Goal: Complete application form

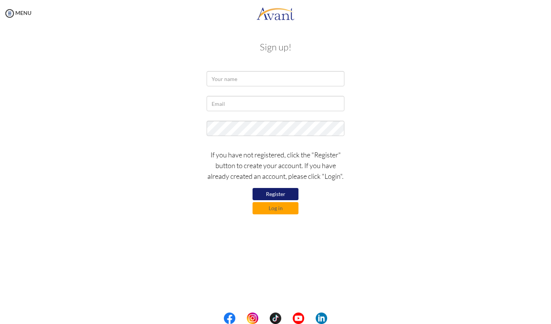
click at [270, 193] on button "Register" at bounding box center [275, 194] width 46 height 12
type input "[PERSON_NAME]"
type input "aa.q"
type input "[EMAIL_ADDRESS][DOMAIN_NAME]"
click at [375, 268] on div "My Status What is the next step? We would like you to watch the introductory vi…" at bounding box center [275, 189] width 551 height 324
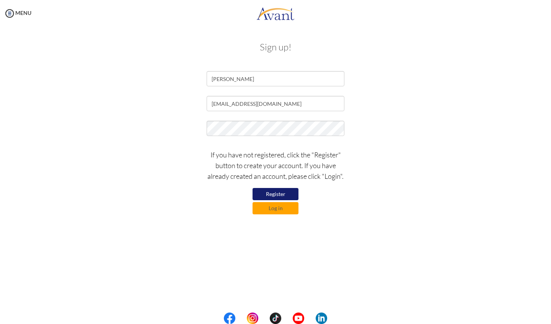
click at [271, 195] on button "Register" at bounding box center [275, 194] width 46 height 12
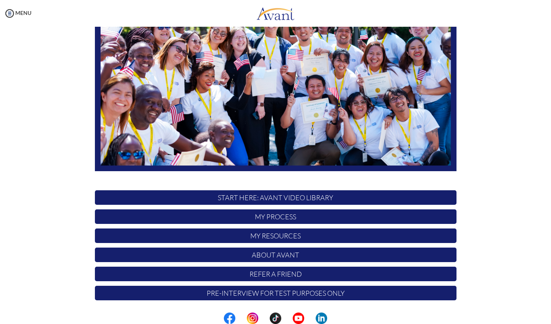
scroll to position [101, 0]
click at [289, 199] on p "START HERE: Avant Video Library" at bounding box center [276, 198] width 362 height 15
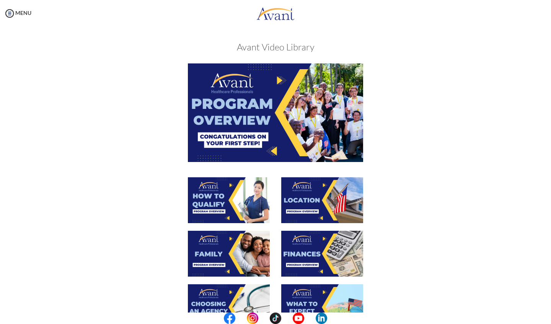
click at [277, 138] on img at bounding box center [275, 113] width 175 height 98
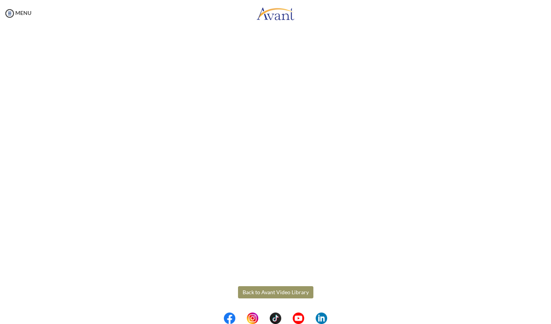
scroll to position [52, 0]
click at [268, 294] on body "Maintenance break. Please come back in 2 hours. MENU My Status What is the next…" at bounding box center [275, 162] width 551 height 324
click at [261, 292] on button "Back to Avant Video Library" at bounding box center [275, 293] width 75 height 12
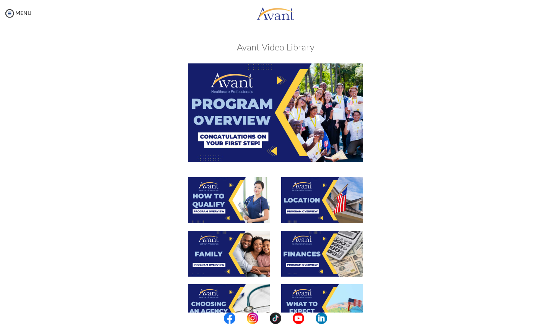
click at [225, 203] on img at bounding box center [229, 201] width 82 height 46
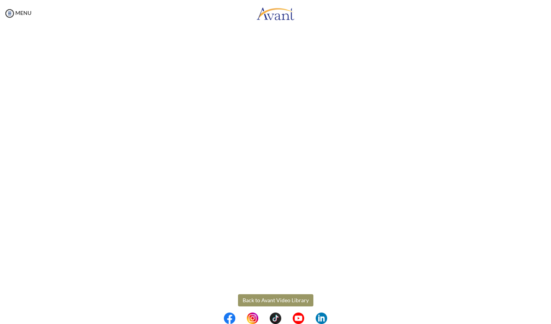
scroll to position [44, 0]
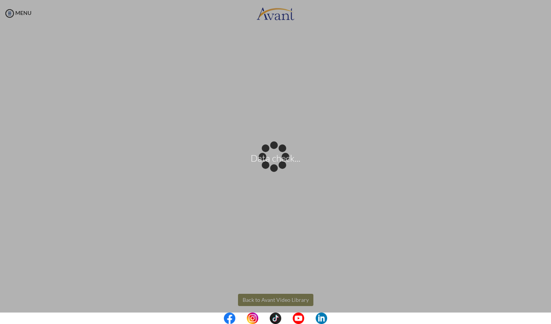
click at [269, 302] on body "Data check... Maintenance break. Please come back in 2 hours. MENU My Status Wh…" at bounding box center [275, 162] width 551 height 324
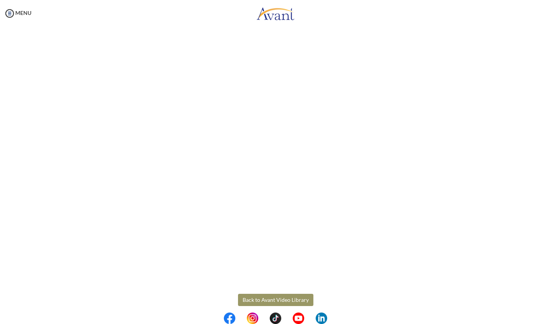
click at [269, 301] on button "Back to Avant Video Library" at bounding box center [275, 300] width 75 height 12
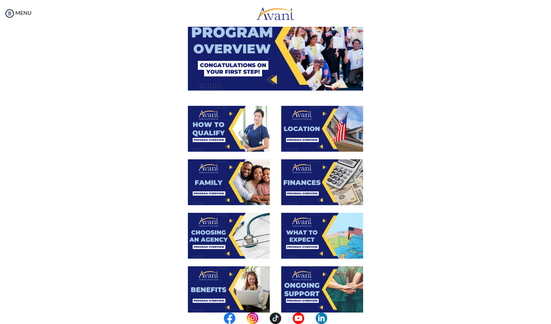
scroll to position [94, 0]
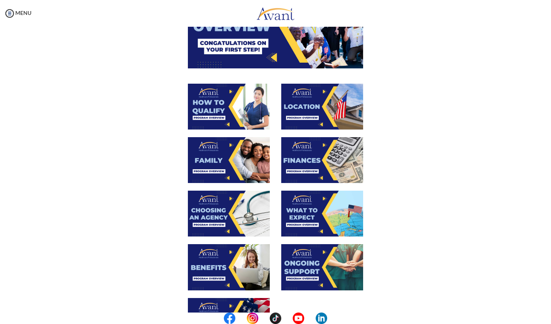
click at [303, 116] on img at bounding box center [322, 107] width 82 height 46
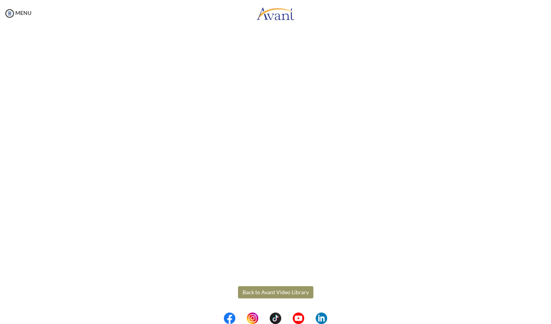
scroll to position [52, 0]
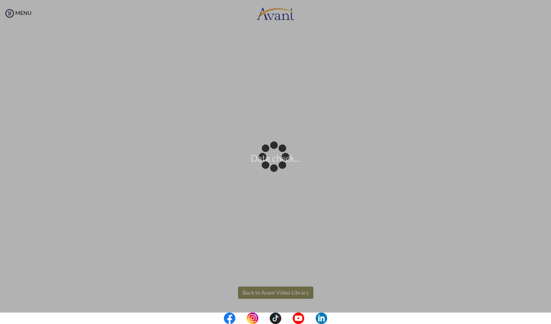
click at [248, 290] on body "Data check... Maintenance break. Please come back in 2 hours. MENU My Status Wh…" at bounding box center [275, 162] width 551 height 324
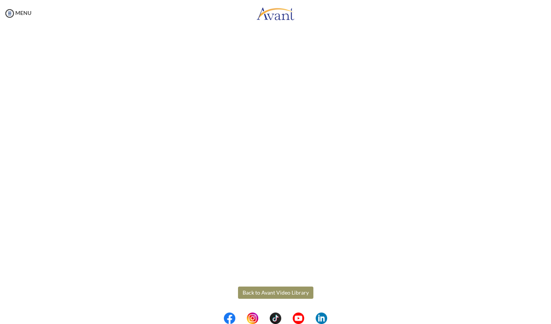
click at [248, 290] on button "Back to Avant Video Library" at bounding box center [275, 293] width 75 height 12
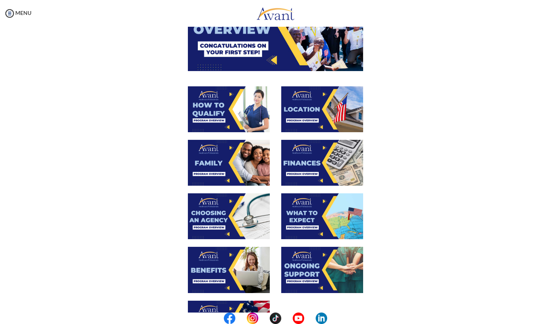
scroll to position [109, 0]
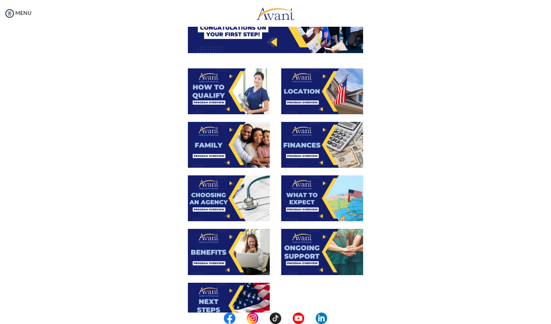
click at [290, 145] on img at bounding box center [322, 145] width 82 height 46
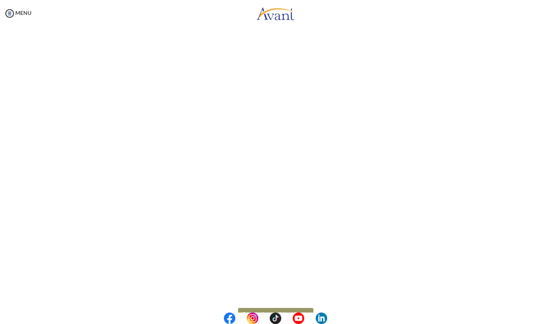
scroll to position [52, 0]
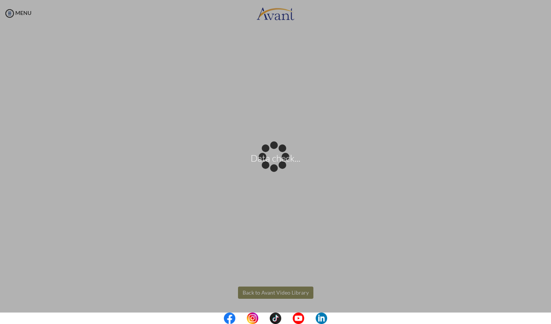
click at [267, 293] on body "Data check... Maintenance break. Please come back in 2 hours. MENU My Status Wh…" at bounding box center [275, 162] width 551 height 324
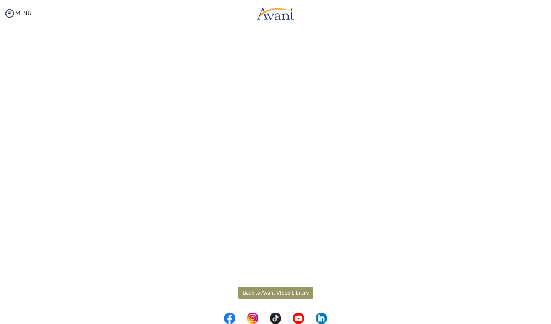
click at [267, 293] on button "Back to Avant Video Library" at bounding box center [275, 293] width 75 height 12
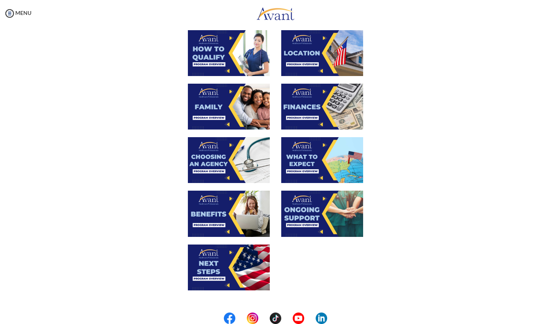
scroll to position [152, 0]
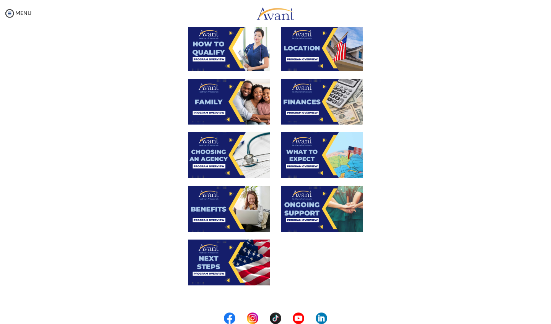
click at [221, 161] on img at bounding box center [229, 155] width 82 height 46
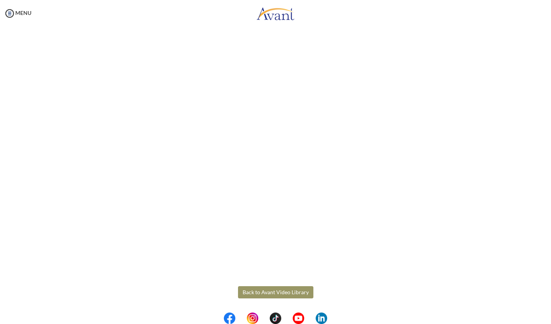
scroll to position [134, 0]
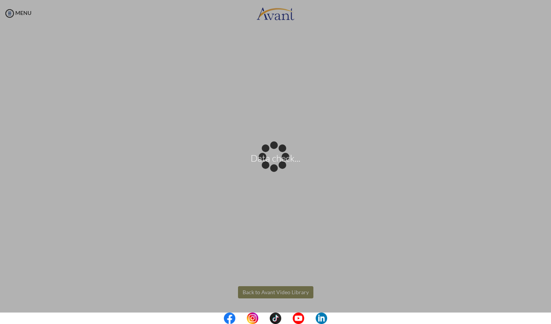
click at [293, 292] on body "Data check... Maintenance break. Please come back in 2 hours. MENU My Status Wh…" at bounding box center [275, 162] width 551 height 324
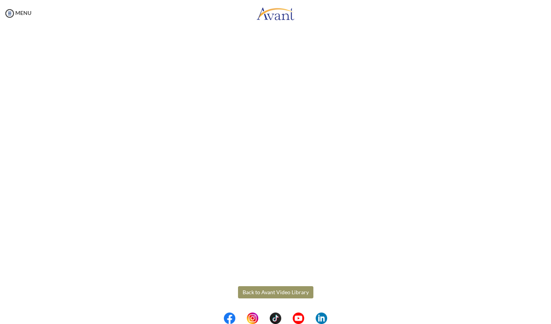
click at [293, 292] on button "Back to Avant Video Library" at bounding box center [275, 293] width 75 height 12
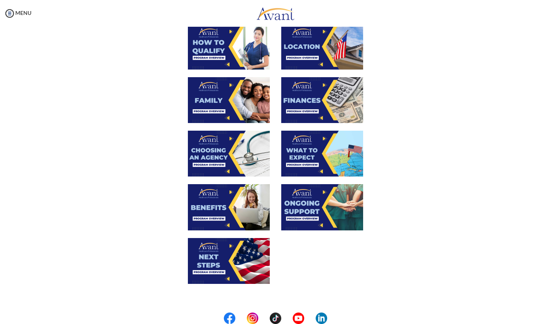
scroll to position [157, 0]
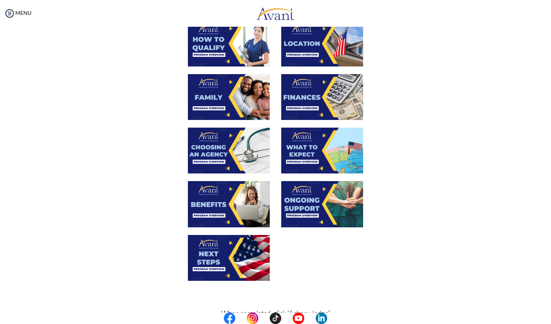
click at [311, 158] on img at bounding box center [322, 151] width 82 height 46
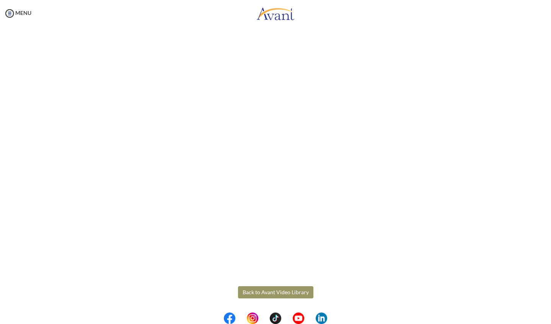
scroll to position [134, 0]
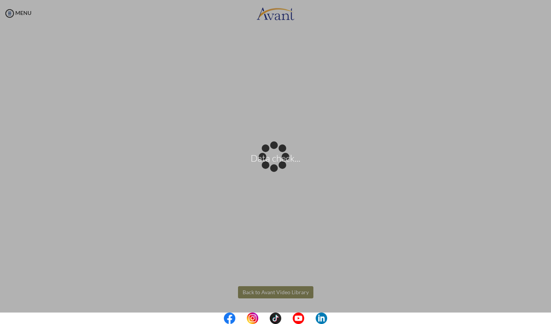
click at [281, 290] on body "Data check... Maintenance break. Please come back in 2 hours. MENU My Status Wh…" at bounding box center [275, 162] width 551 height 324
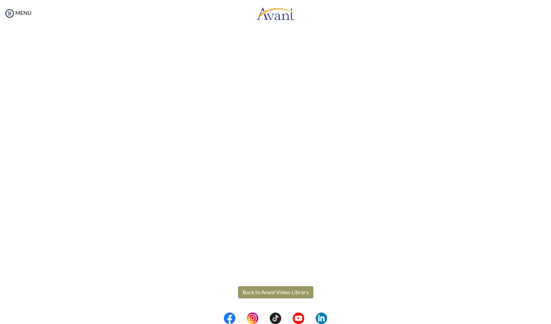
click at [281, 290] on button "Back to Avant Video Library" at bounding box center [275, 293] width 75 height 12
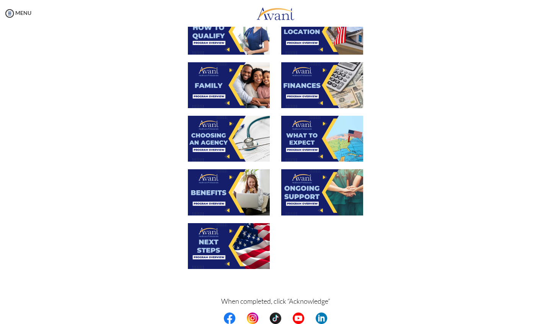
scroll to position [169, 0]
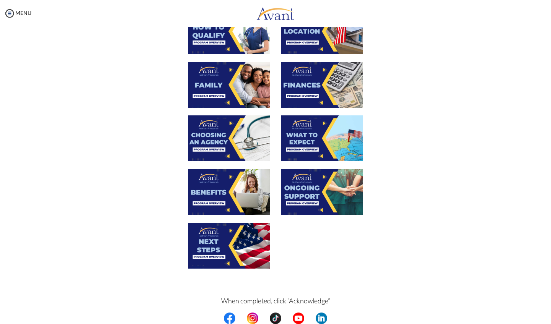
click at [248, 195] on img at bounding box center [229, 192] width 82 height 46
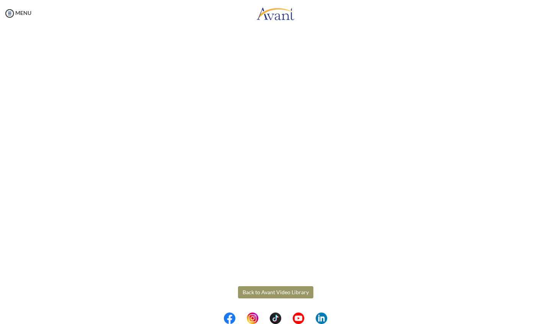
scroll to position [134, 0]
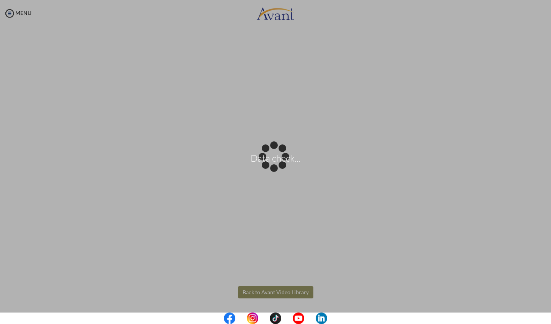
click at [295, 292] on body "Data check... Maintenance break. Please come back in 2 hours. MENU My Status Wh…" at bounding box center [275, 162] width 551 height 324
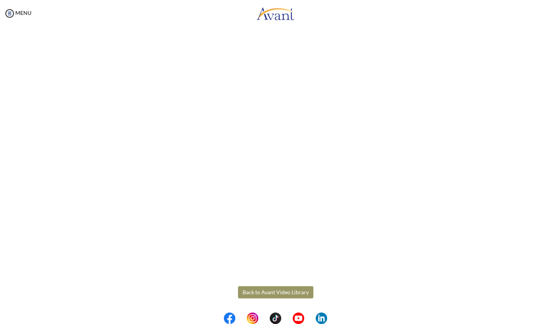
click at [277, 295] on button "Back to Avant Video Library" at bounding box center [275, 293] width 75 height 12
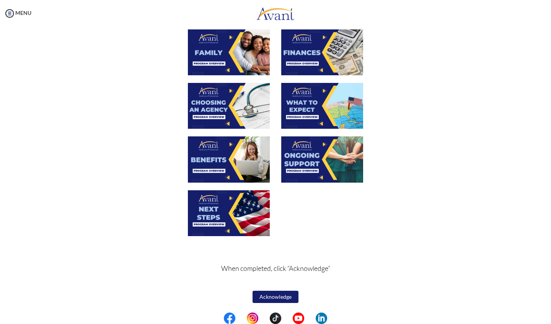
scroll to position [202, 0]
click at [314, 172] on img at bounding box center [322, 160] width 82 height 46
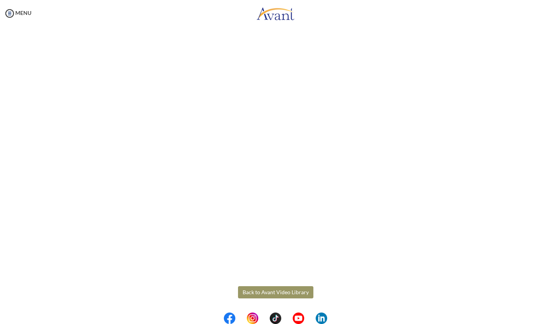
scroll to position [134, 0]
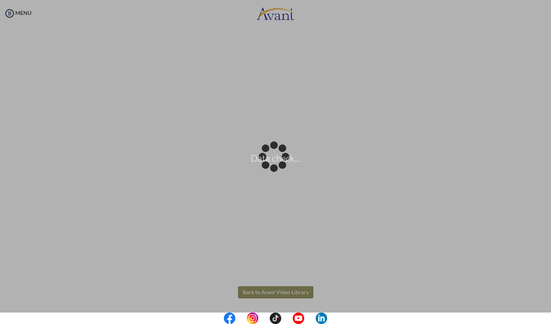
click at [274, 293] on body "Data check... Maintenance break. Please come back in 2 hours. MENU My Status Wh…" at bounding box center [275, 162] width 551 height 324
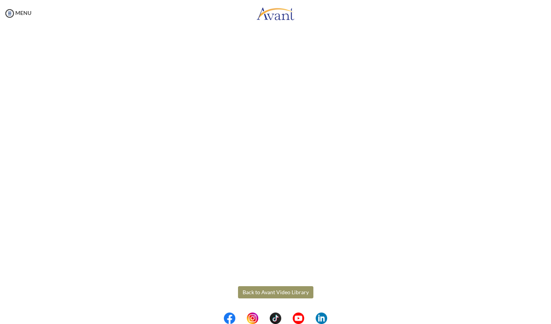
click at [274, 293] on button "Back to Avant Video Library" at bounding box center [275, 293] width 75 height 12
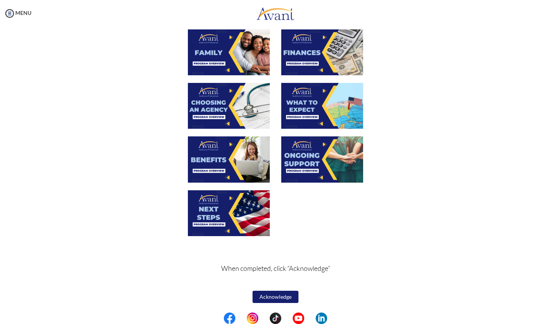
scroll to position [202, 0]
click at [216, 219] on img at bounding box center [229, 214] width 82 height 46
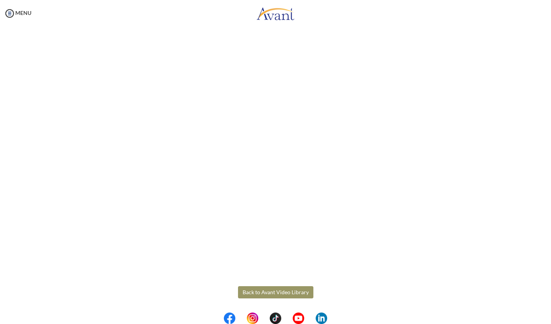
scroll to position [134, 0]
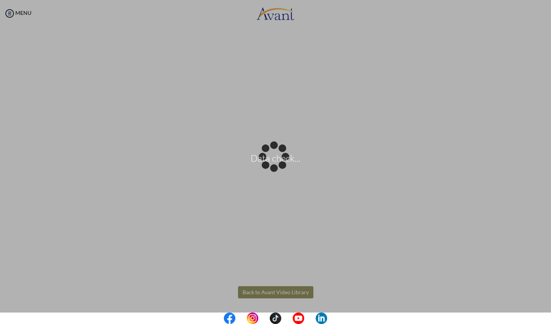
click at [274, 292] on body "Data check... Maintenance break. Please come back in 2 hours. MENU My Status Wh…" at bounding box center [275, 162] width 551 height 324
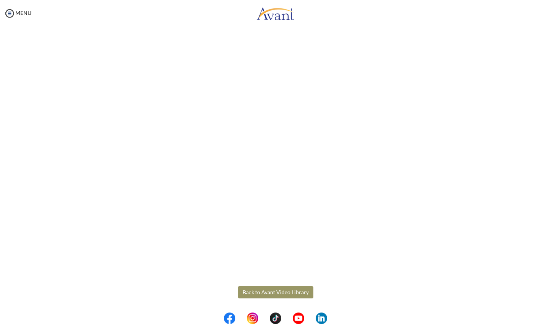
click at [274, 292] on button "Back to Avant Video Library" at bounding box center [275, 293] width 75 height 12
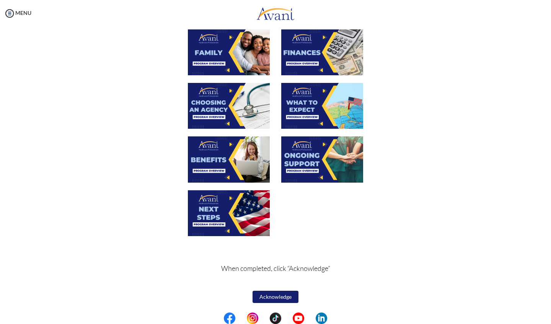
scroll to position [202, 0]
click at [275, 298] on button "Acknowledge" at bounding box center [275, 297] width 46 height 12
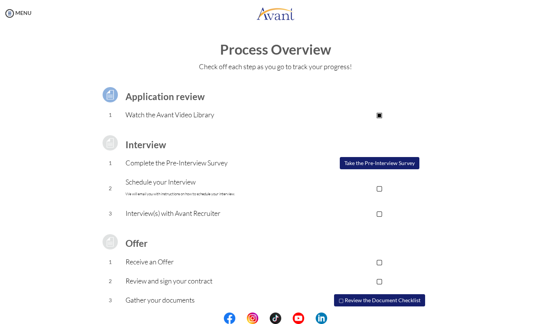
scroll to position [23, 0]
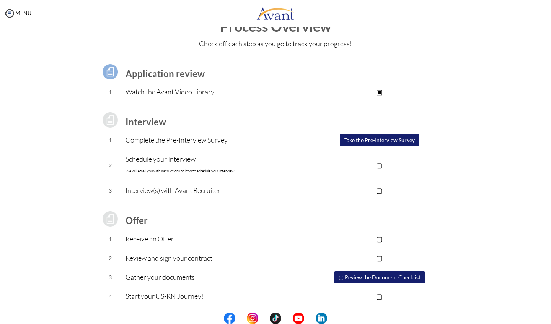
click at [355, 140] on button "Take the Pre-Interview Survey" at bounding box center [380, 140] width 80 height 12
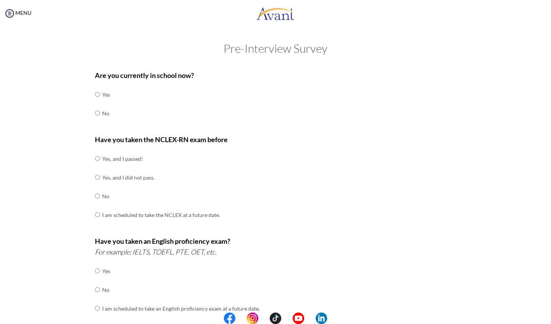
click at [96, 102] on input "radio" at bounding box center [97, 94] width 5 height 15
radio input "true"
click at [98, 160] on input "radio" at bounding box center [97, 158] width 5 height 15
radio input "true"
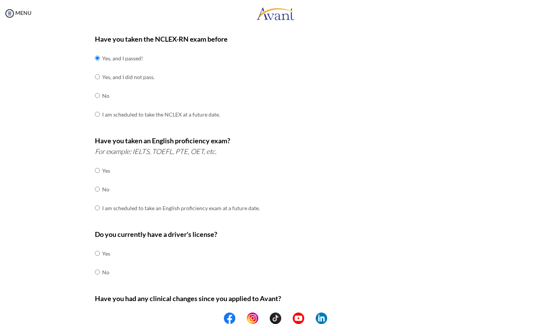
scroll to position [124, 0]
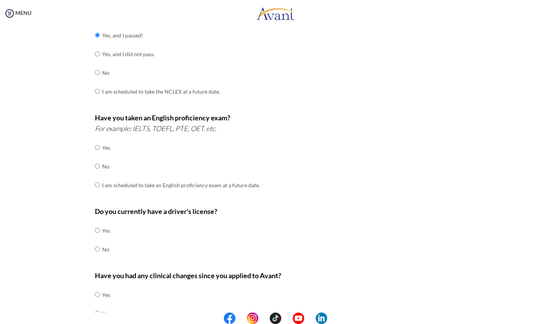
click at [96, 155] on input "radio" at bounding box center [97, 147] width 5 height 15
radio input "true"
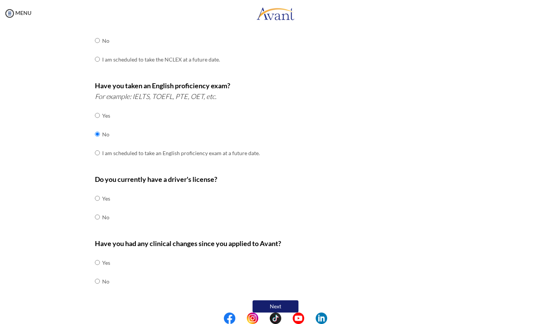
scroll to position [155, 0]
click at [96, 207] on input "radio" at bounding box center [97, 198] width 5 height 15
radio input "true"
click at [99, 271] on input "radio" at bounding box center [97, 263] width 5 height 15
radio input "true"
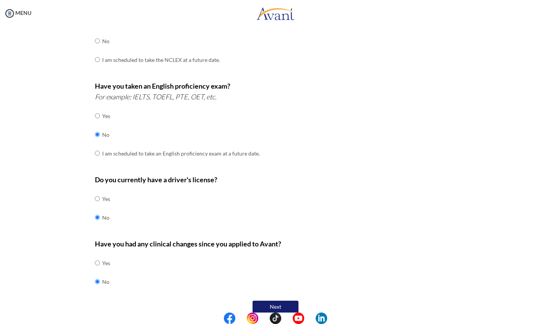
click at [282, 301] on button "Next" at bounding box center [275, 307] width 46 height 12
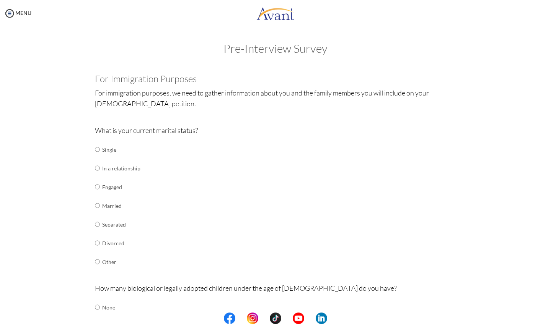
click at [100, 151] on td at bounding box center [101, 149] width 2 height 19
click at [98, 150] on input "radio" at bounding box center [97, 149] width 5 height 15
radio input "true"
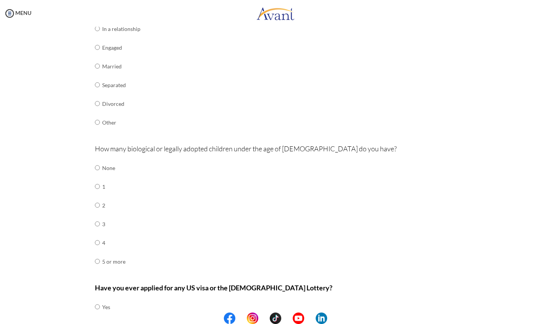
scroll to position [140, 0]
click at [98, 162] on input "radio" at bounding box center [97, 167] width 5 height 15
radio input "true"
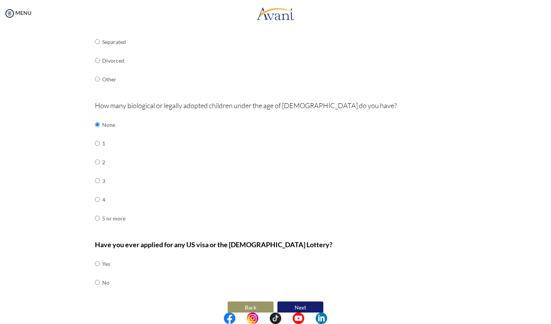
scroll to position [182, 0]
click at [98, 272] on input "radio" at bounding box center [97, 264] width 5 height 15
radio input "true"
click at [297, 303] on button "Next" at bounding box center [300, 309] width 46 height 12
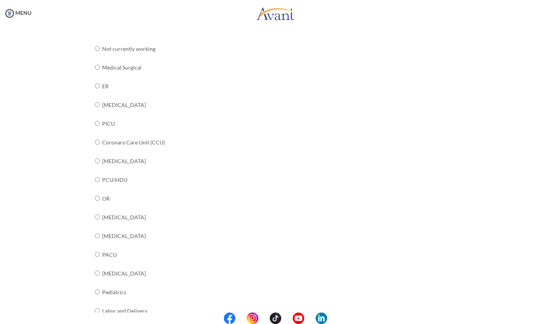
scroll to position [100, 0]
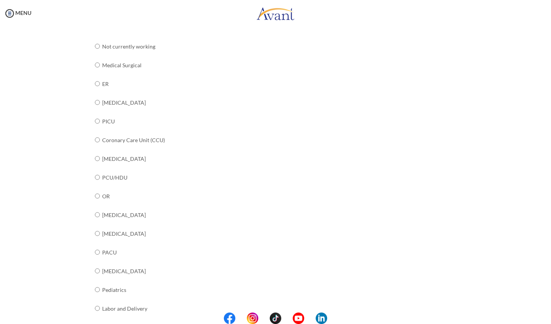
click at [98, 54] on input "radio" at bounding box center [97, 46] width 5 height 15
radio input "true"
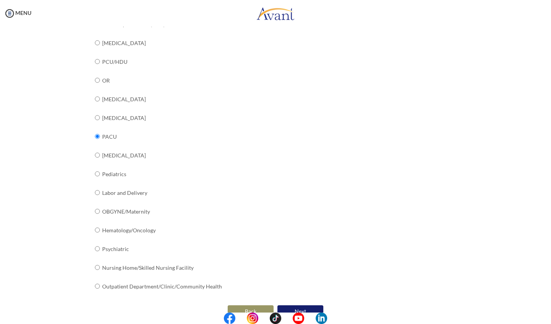
scroll to position [215, 0]
click at [298, 306] on button "Next" at bounding box center [300, 312] width 46 height 12
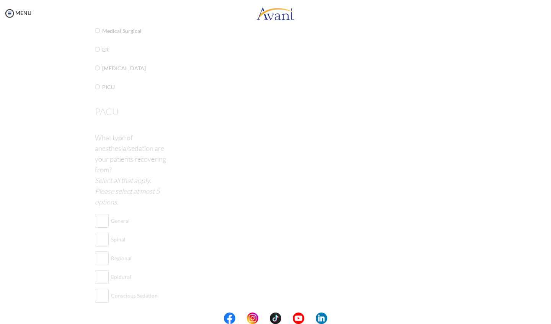
scroll to position [15, 0]
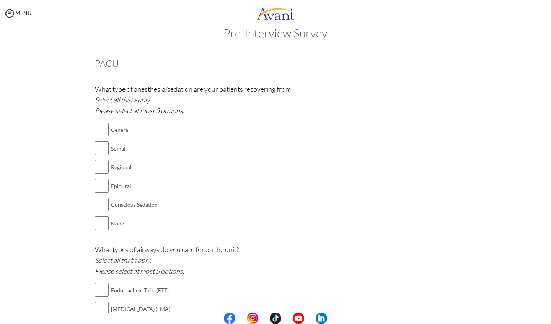
click at [100, 130] on input "checkbox" at bounding box center [102, 129] width 14 height 15
checkbox input "true"
click at [99, 147] on input "checkbox" at bounding box center [102, 148] width 14 height 15
checkbox input "true"
click at [99, 167] on input "checkbox" at bounding box center [102, 167] width 14 height 15
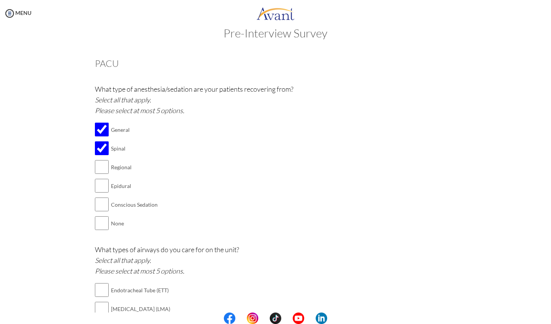
checkbox input "true"
click at [99, 182] on input "checkbox" at bounding box center [102, 185] width 14 height 15
checkbox input "true"
click at [99, 200] on input "checkbox" at bounding box center [102, 204] width 14 height 15
checkbox input "true"
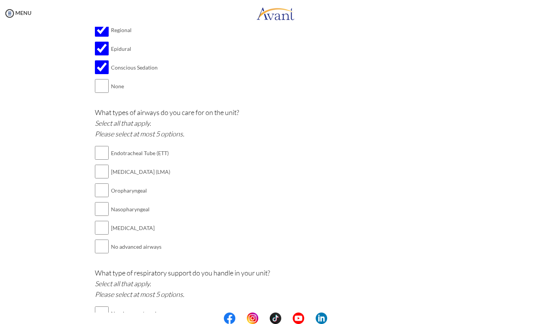
scroll to position [153, 0]
click at [96, 150] on input "checkbox" at bounding box center [102, 152] width 14 height 15
checkbox input "true"
click at [98, 166] on input "checkbox" at bounding box center [102, 171] width 14 height 15
checkbox input "true"
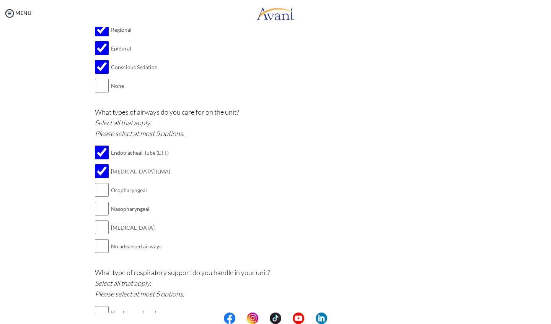
click at [100, 182] on input "checkbox" at bounding box center [102, 189] width 14 height 15
checkbox input "true"
click at [98, 204] on input "checkbox" at bounding box center [102, 208] width 14 height 15
checkbox input "true"
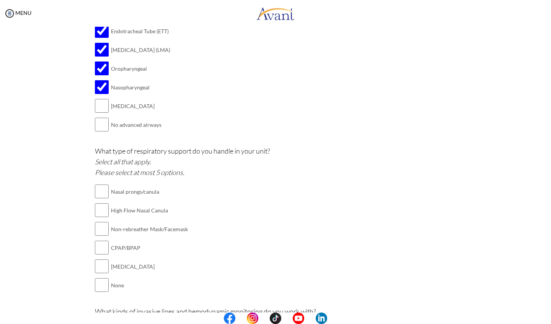
scroll to position [276, 0]
click at [98, 183] on input "checkbox" at bounding box center [102, 190] width 14 height 15
checkbox input "true"
click at [99, 220] on input "checkbox" at bounding box center [102, 227] width 14 height 15
checkbox input "true"
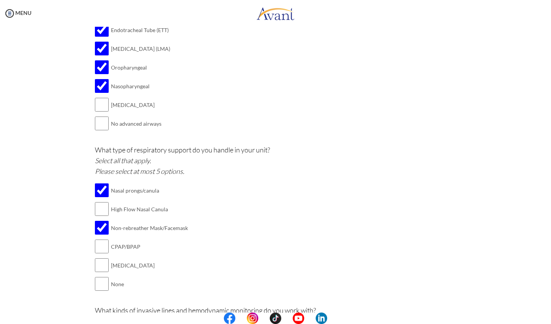
click at [99, 202] on input "checkbox" at bounding box center [102, 209] width 14 height 15
checkbox input "true"
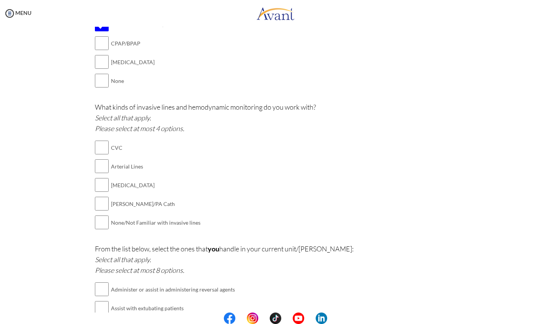
scroll to position [481, 0]
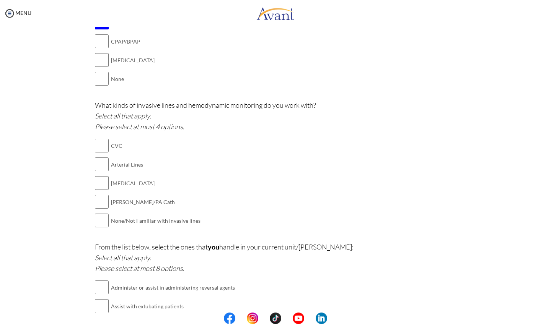
click at [99, 138] on input "checkbox" at bounding box center [102, 145] width 14 height 15
checkbox input "true"
click at [98, 157] on input "checkbox" at bounding box center [102, 164] width 14 height 15
checkbox input "true"
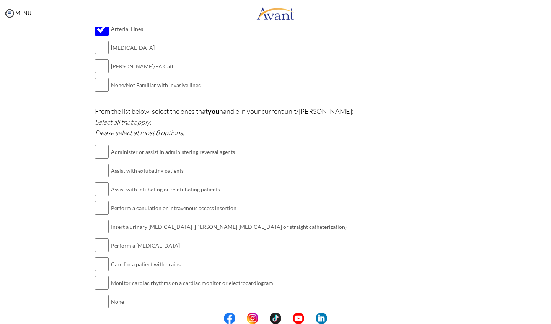
scroll to position [617, 0]
click at [99, 200] on input "checkbox" at bounding box center [102, 207] width 14 height 15
checkbox input "true"
click at [98, 219] on input "checkbox" at bounding box center [102, 226] width 14 height 15
checkbox input "true"
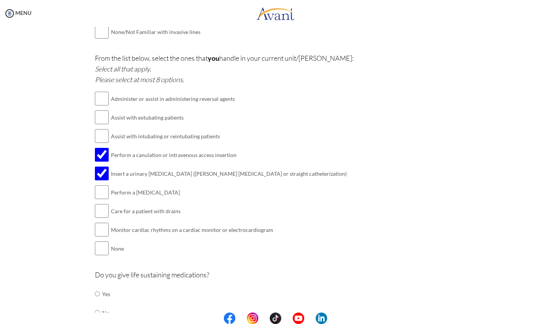
scroll to position [681, 0]
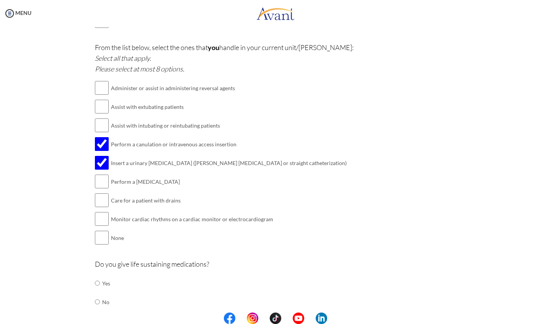
click at [98, 174] on input "checkbox" at bounding box center [102, 181] width 14 height 15
checkbox input "true"
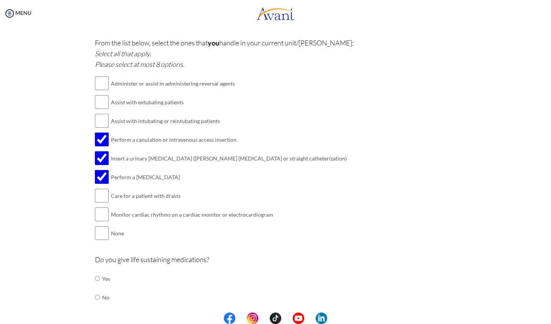
scroll to position [685, 0]
click at [98, 272] on input "radio" at bounding box center [97, 279] width 5 height 15
radio input "true"
click at [99, 189] on input "checkbox" at bounding box center [102, 196] width 14 height 15
checkbox input "true"
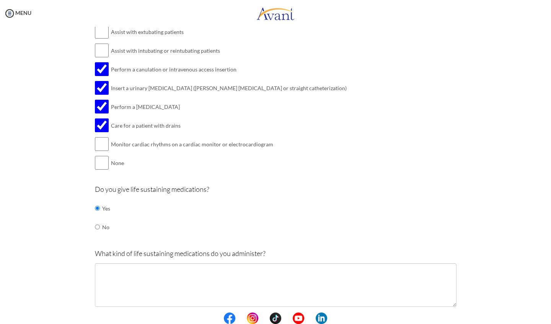
scroll to position [756, 0]
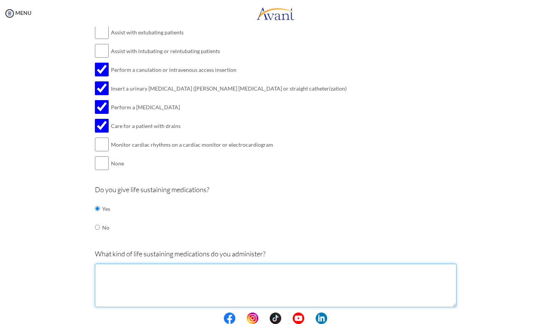
click at [284, 264] on textarea at bounding box center [276, 286] width 362 height 44
click at [156, 264] on textarea "Antibiotics, insulin, opoiods," at bounding box center [276, 286] width 362 height 44
click at [182, 264] on textarea "Antibiotics, insulin, opioids," at bounding box center [276, 286] width 362 height 44
click at [181, 264] on textarea "Antibiotics, insulin, opioids, beta-bllockers, vasopressor" at bounding box center [276, 286] width 362 height 44
click at [240, 264] on textarea "Antibiotics, insulin, opioids, beta-blockers, vasopressor" at bounding box center [276, 286] width 362 height 44
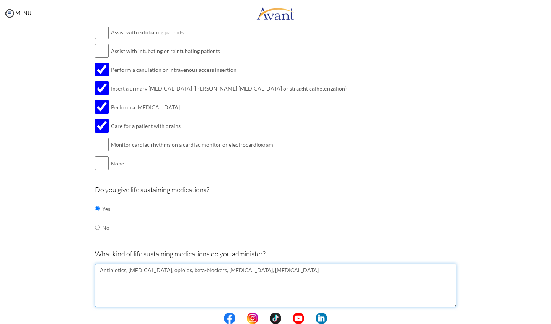
scroll to position [0, 0]
type textarea "Antibiotics, insulin, opioids, beta-blockers, vasopressor, anticoagulants"
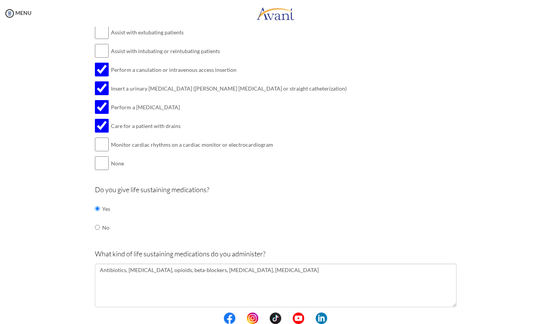
click at [307, 317] on button "Submit" at bounding box center [300, 323] width 46 height 12
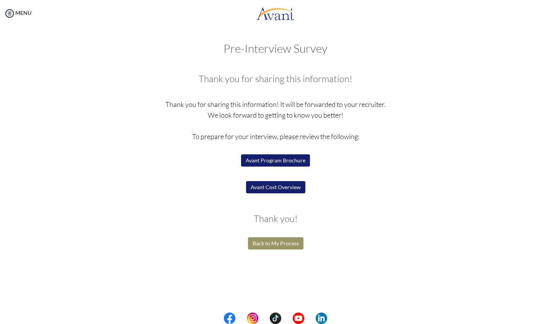
click at [288, 243] on button "Back to My Process" at bounding box center [275, 244] width 55 height 12
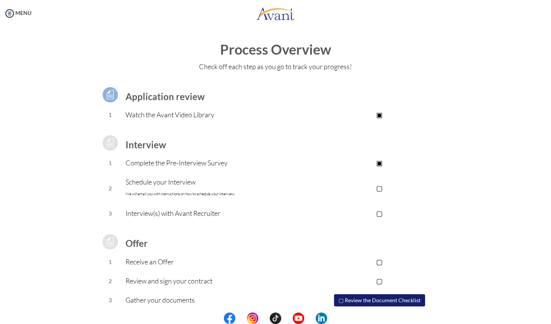
click at [382, 189] on p "▢" at bounding box center [379, 188] width 153 height 11
click at [22, 16] on link "MENU" at bounding box center [18, 13] width 28 height 7
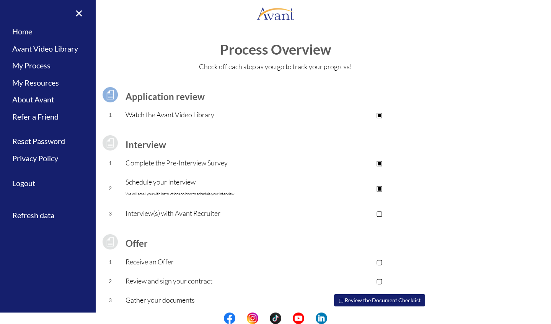
click at [32, 35] on link "Home" at bounding box center [48, 31] width 96 height 17
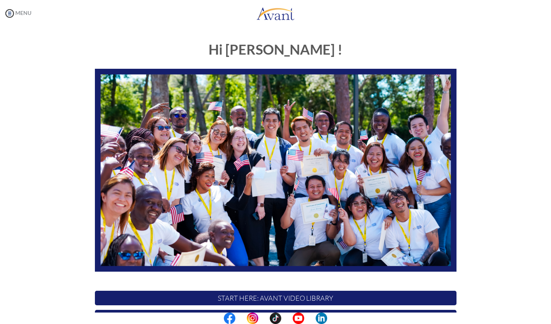
click at [11, 13] on img at bounding box center [9, 13] width 11 height 11
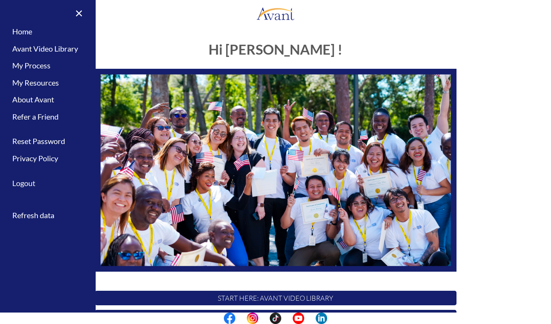
click at [36, 178] on link "Logout" at bounding box center [48, 183] width 96 height 17
